Goal: Task Accomplishment & Management: Use online tool/utility

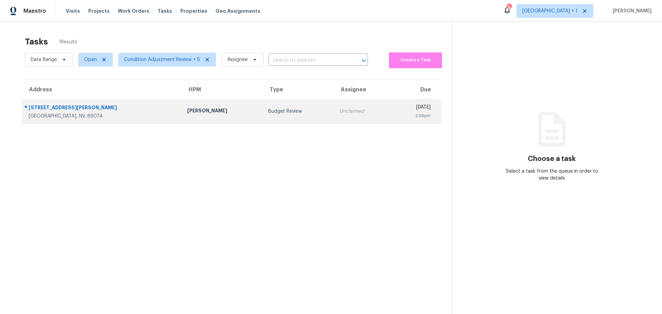
click at [187, 114] on div "[PERSON_NAME]" at bounding box center [222, 111] width 70 height 9
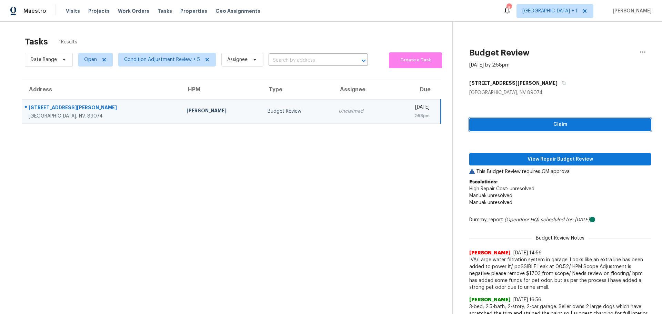
click at [544, 125] on span "Claim" at bounding box center [560, 124] width 171 height 9
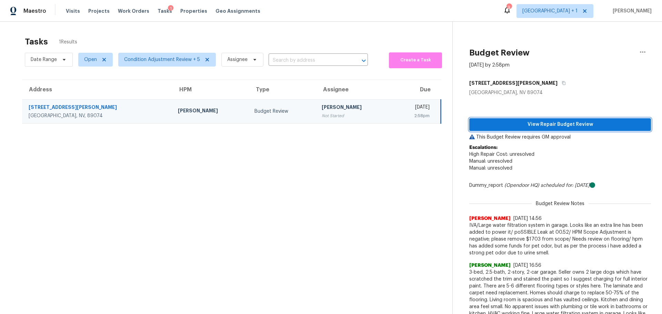
click at [555, 120] on button "View Repair Budget Review" at bounding box center [560, 124] width 182 height 13
